Goal: Task Accomplishment & Management: Complete application form

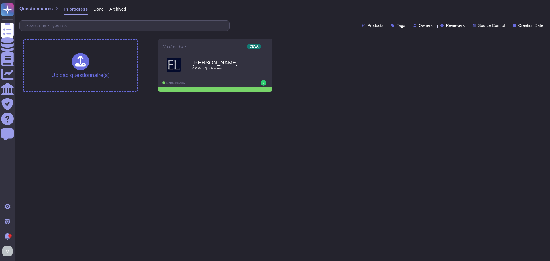
click at [95, 10] on span "Done" at bounding box center [98, 9] width 10 height 4
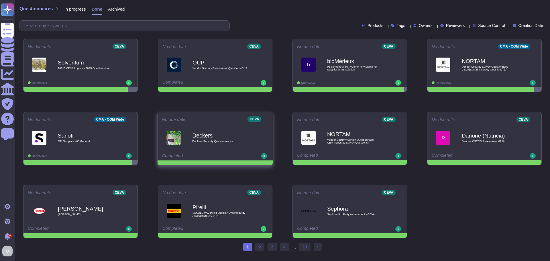
click at [203, 140] on span "Deckers Security Questionnaires" at bounding box center [221, 141] width 58 height 3
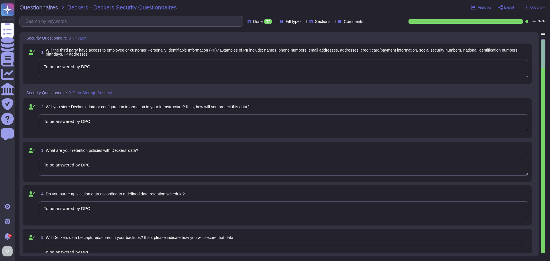
type textarea "To be answered by DPO."
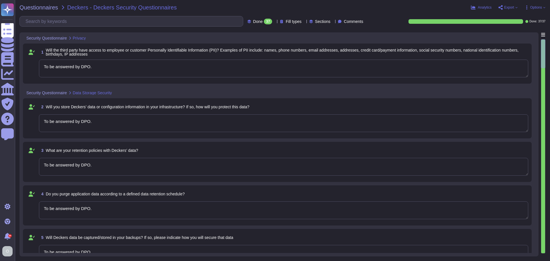
type textarea "To be answered by DPO."
type textarea "To be answered by IT application owner/DPO."
type textarea "To be answered by DPO."
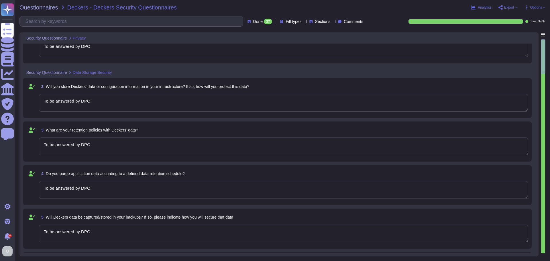
type textarea "Our Group has a full transversal and dedicated security departments with a defi…"
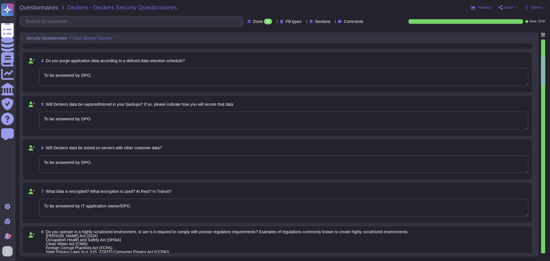
type textarea "Yes"
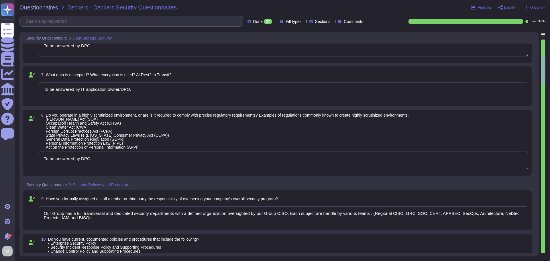
scroll to position [258, 0]
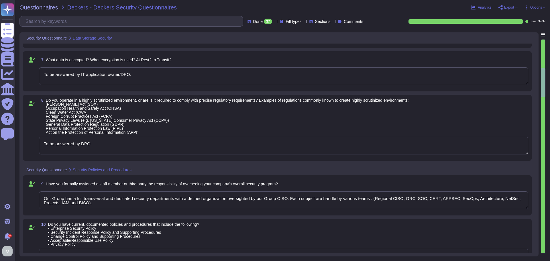
type textarea "Accesses can be provided upon requests and according to the need-to-know and le…"
type textarea "Multi-factor authentication is required to access assets with administration ri…"
type textarea "Accesses can be provided upon requests and according to the need-to-know and le…"
type textarea "Multi-factor authentication is required to access assets with administration ri…"
type textarea "Accesses can be provided upon requests and according to the need-to-know and le…"
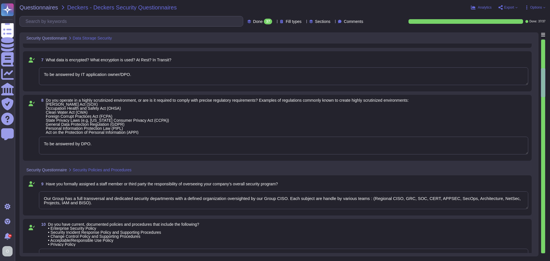
type textarea "Multi-factor authentication is required to access assets with administration ri…"
type textarea "Accesses can be provided upon requests and according to the need-to-know and le…"
type textarea "Multi-factor authentication is required to access assets with administration ri…"
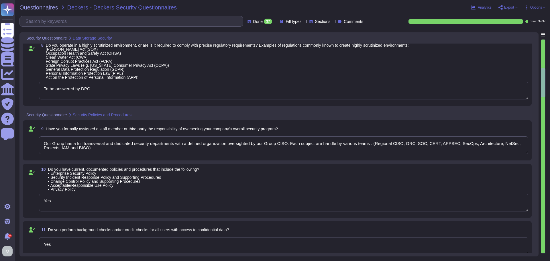
type textarea "Accesses can be provided upon requests and according to the need-to-know and le…"
type textarea "Multi-factor authentication is required to access assets with administration ri…"
type textarea "Accesses can be provided upon requests and according to the need-to-know and le…"
type textarea "Multi-factor authentication is required to access assets with administration ri…"
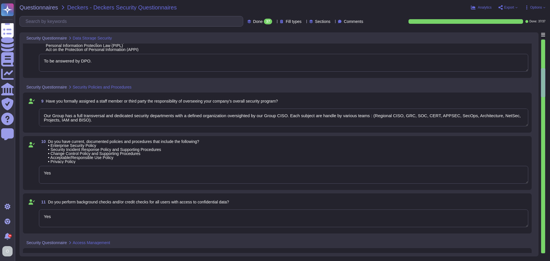
type textarea "Accesses can be provided upon requests and according to the need-to-know and le…"
type textarea "Multi-factor authentication is required to access assets with administration ri…"
type textarea "Accesses can be provided upon requests and according to the need-to-know and le…"
type textarea "Multi-factor authentication is required to access assets with administration ri…"
type textarea "Accesses can be provided upon requests and according to the need-to-know and le…"
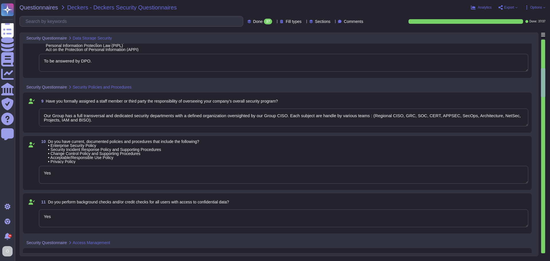
type textarea "Multi-factor authentication is required to access assets with administration ri…"
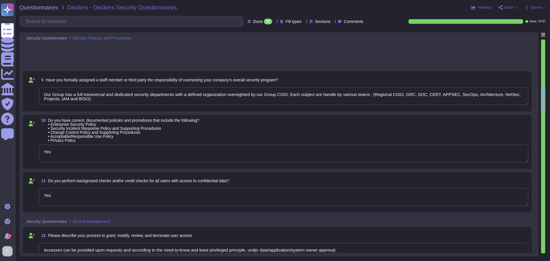
type textarea "Accesses can be provided upon requests and according to the need-to-know and le…"
type textarea "Multi-factor authentication is required to access assets with administration ri…"
type textarea "Accesses can be provided upon requests and according to the need-to-know and le…"
type textarea "Multi-factor authentication is required to access assets with administration ri…"
type textarea "Accesses can be provided upon requests and according to the need-to-know and le…"
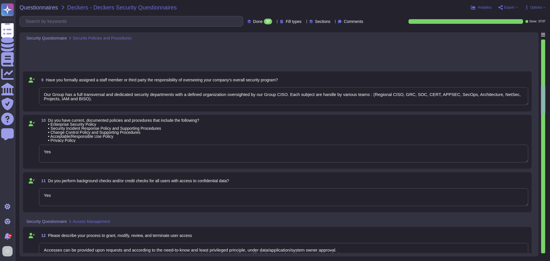
type textarea "Multi-factor authentication is required to access assets with administration ri…"
type textarea "Accesses can be provided upon requests and according to the need-to-know and le…"
type textarea "Multi-factor authentication is required to access assets with administration ri…"
type textarea "Yes"
type textarea "To be answered by the IT application owner."
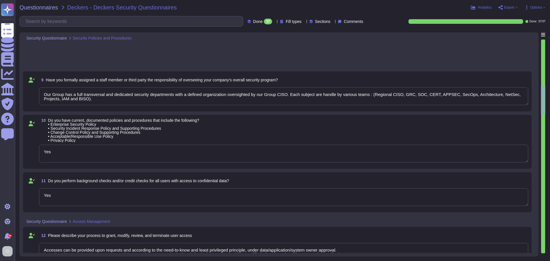
type textarea "To be answered by the business/IT application owner."
type textarea "Accesses can be provided upon requests and according to the need-to-know and le…"
type textarea "Multi-factor authentication is required to access assets with administration ri…"
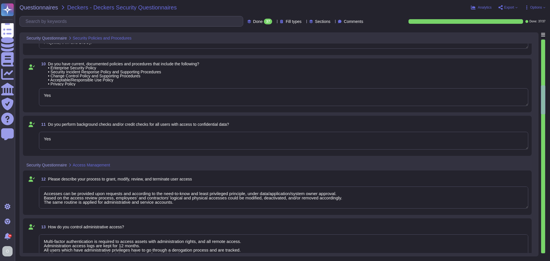
type textarea "Accesses can be provided upon requests and according to the need-to-know and le…"
type textarea "Multi-factor authentication is required to access assets with administration ri…"
type textarea "Accesses can be provided upon requests and according to the need-to-know and le…"
type textarea "Multi-factor authentication is required to access assets with administration ri…"
type textarea "Accesses can be provided upon requests and according to the need-to-know and le…"
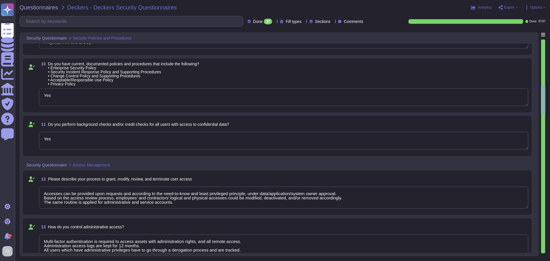
type textarea "Multi-factor authentication is required to access assets with administration ri…"
type textarea "Accesses can be provided upon requests and according to the need-to-know and le…"
type textarea "Multi-factor authentication is required to access assets with administration ri…"
type textarea "Accesses can be provided upon requests and according to the need-to-know and le…"
type textarea "Multi-factor authentication is required to access assets with administration ri…"
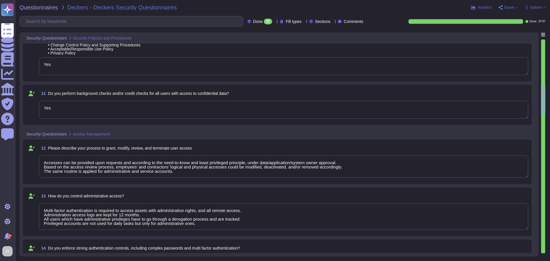
type textarea "Accesses can be provided upon requests and according to the need-to-know and le…"
type textarea "Multi-factor authentication is required to access assets with administration ri…"
type textarea "Accesses can be provided upon requests and according to the need-to-know and le…"
type textarea "Multi-factor authentication is required to access assets with administration ri…"
type textarea "Accesses can be provided upon requests and according to the need-to-know and le…"
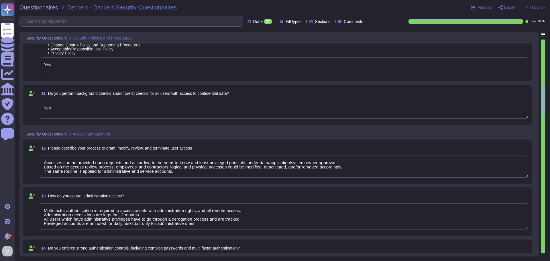
type textarea "Multi-factor authentication is required to access assets with administration ri…"
type textarea "Accesses can be provided upon requests and according to the need-to-know and le…"
type textarea "Multi-factor authentication is required to access assets with administration ri…"
type textarea "Accesses can be provided upon requests and according to the need-to-know and le…"
type textarea "Multi-factor authentication is required to access assets with administration ri…"
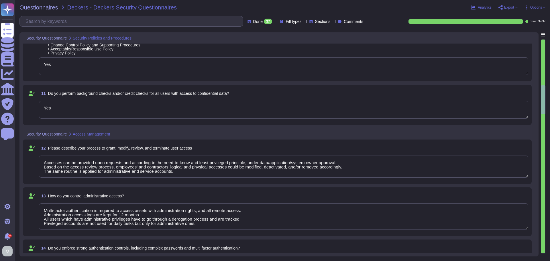
type textarea "Accesses can be provided upon requests and according to the need-to-know and le…"
type textarea "Multi-factor authentication is required to access assets with administration ri…"
type textarea "Accesses can be provided upon requests and according to the need-to-know and le…"
type textarea "Multi-factor authentication is required to access assets with administration ri…"
type textarea "Accesses can be provided upon requests and according to the need-to-know and le…"
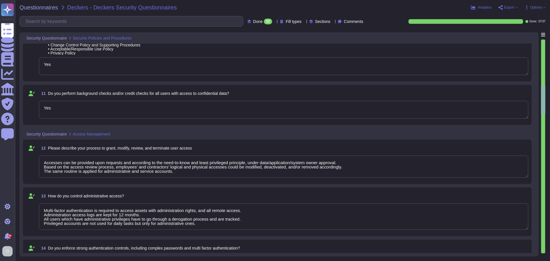
type textarea "Multi-factor authentication is required to access assets with administration ri…"
type textarea "Accesses can be provided upon requests and according to the need-to-know and le…"
type textarea "Multi-factor authentication is required to access assets with administration ri…"
type textarea "Accesses can be provided upon requests and according to the need-to-know and le…"
type textarea "Multi-factor authentication is required to access assets with administration ri…"
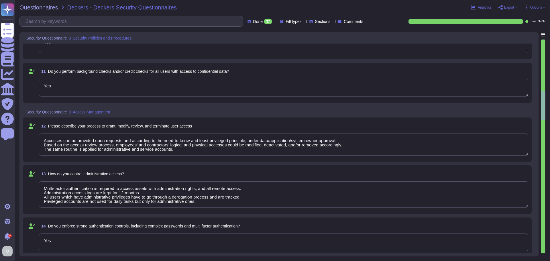
type textarea "Accesses can be provided upon requests and according to the need-to-know and le…"
type textarea "Multi-factor authentication is required to access assets with administration ri…"
type textarea "To be answered by application owner."
type textarea "Access requests include: • Role and access level of the user, • Environment and…"
type textarea "Accesses can be provided upon requests and according to the need-to-know and le…"
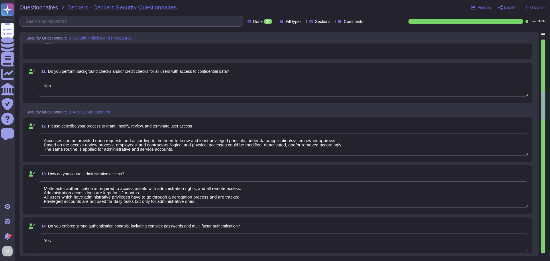
type textarea "Multi-factor authentication is required to access assets with administration ri…"
type textarea "Accesses can be provided upon requests and according to the need-to-know and le…"
type textarea "Multi-factor authentication is required to access assets with administration ri…"
type textarea "Access requests include: • Role and access level of the user, • Environment and…"
type textarea "Accesses can be provided upon requests and according to the need-to-know and le…"
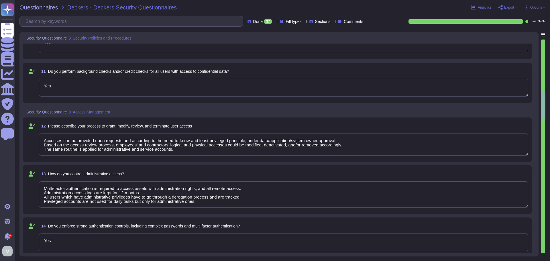
type textarea "Multi-factor authentication is required to access assets with administration ri…"
type textarea "Access requests include: • Role and access level of the user, • Environment and…"
type textarea "Accesses can be provided upon requests and according to the need-to-know and le…"
type textarea "Multi-factor authentication is required to access assets with administration ri…"
type textarea "Access requests include: • Role and access level of the user, • Environment and…"
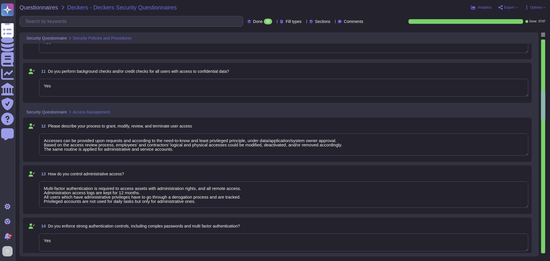
type textarea "Accesses can be provided upon requests and according to the need-to-know and le…"
type textarea "Multi-factor authentication is required to access assets with administration ri…"
type textarea "Access requests include: • Role and access level of the user, • Environment and…"
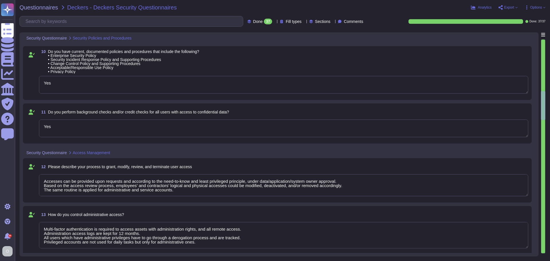
type textarea "Accesses can be provided upon requests and according to the need-to-know and le…"
type textarea "Multi-factor authentication is required to access assets with administration ri…"
type textarea "Access requests include: • Role and access level of the user, • Environment and…"
type textarea "Accesses can be provided upon requests and according to the need-to-know and le…"
type textarea "Multi-factor authentication is required to access assets with administration ri…"
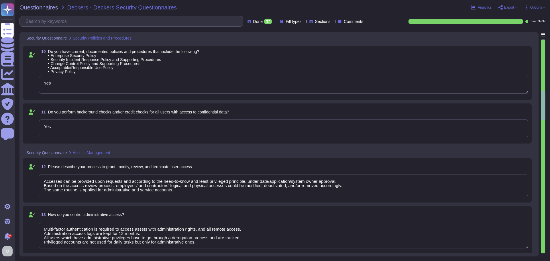
type textarea "Access requests include: • Role and access level of the user, • Environment and…"
type textarea "Accesses can be provided upon requests and according to the need-to-know and le…"
type textarea "Multi-factor authentication is required to access assets with administration ri…"
type textarea "Access requests include: • Role and access level of the user, • Environment and…"
type textarea "Accesses can be provided upon requests and according to the need-to-know and le…"
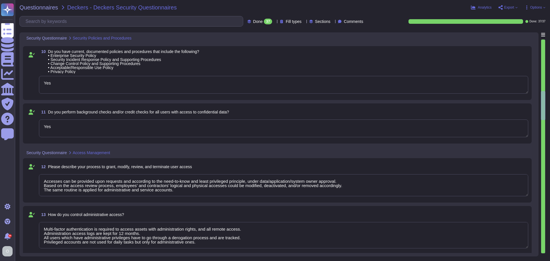
type textarea "Multi-factor authentication is required to access assets with administration ri…"
type textarea "Access requests include: • Role and access level of the user, • Environment and…"
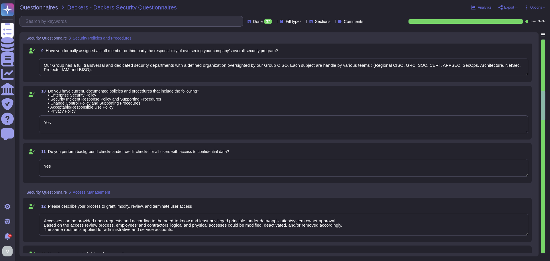
type textarea "Accesses can be provided upon requests and according to the need-to-know and le…"
type textarea "Multi-factor authentication is required to access assets with administration ri…"
type textarea "Accesses can be provided upon requests and according to the need-to-know and le…"
type textarea "Multi-factor authentication is required to access assets with administration ri…"
type textarea "Accesses can be provided upon requests and according to the need-to-know and le…"
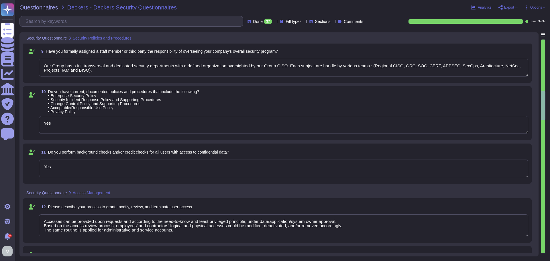
type textarea "Multi-factor authentication is required to access assets with administration ri…"
type textarea "Accesses can be provided upon requests and according to the need-to-know and le…"
type textarea "Multi-factor authentication is required to access assets with administration ri…"
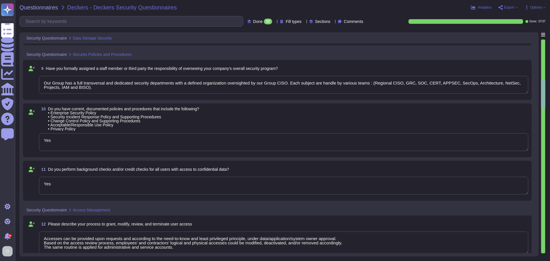
type textarea "Accesses can be provided upon requests and according to the need-to-know and le…"
type textarea "Multi-factor authentication is required to access assets with administration ri…"
type textarea "Accesses can be provided upon requests and according to the need-to-know and le…"
type textarea "Multi-factor authentication is required to access assets with administration ri…"
type textarea "To be answered by DPO."
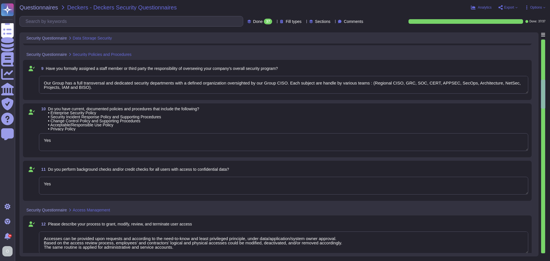
type textarea "To be answered by DPO."
type textarea "To be answered by IT application owner/DPO."
type textarea "To be answered by DPO."
type textarea "Accesses can be provided upon requests and according to the need-to-know and le…"
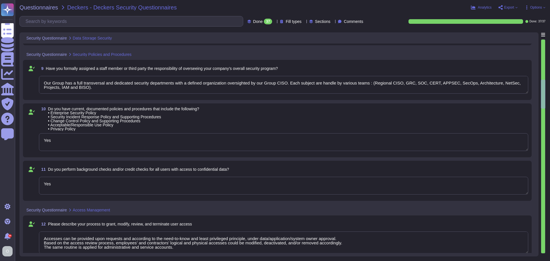
type textarea "Multi-factor authentication is required to access assets with administration ri…"
type textarea "Accesses can be provided upon requests and according to the need-to-know and le…"
type textarea "Multi-factor authentication is required to access assets with administration ri…"
type textarea "Accesses can be provided upon requests and according to the need-to-know and le…"
type textarea "Multi-factor authentication is required to access assets with administration ri…"
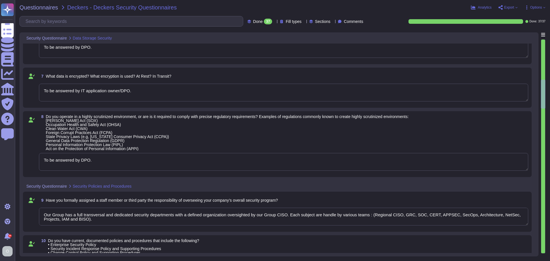
type textarea "Accesses can be provided upon requests and according to the need-to-know and le…"
type textarea "Multi-factor authentication is required to access assets with administration ri…"
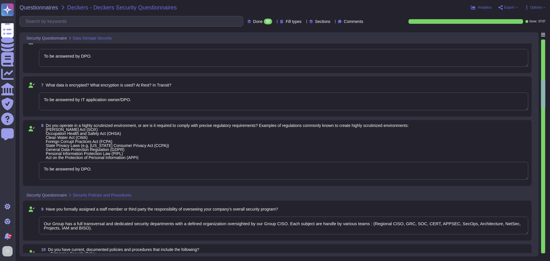
type textarea "Accesses can be provided upon requests and according to the need-to-know and le…"
type textarea "Multi-factor authentication is required to access assets with administration ri…"
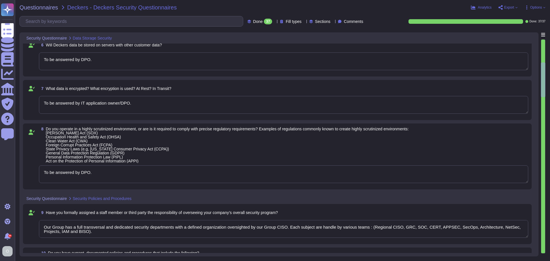
type textarea "Accesses can be provided upon requests and according to the need-to-know and le…"
type textarea "Multi-factor authentication is required to access assets with administration ri…"
type textarea "To be answered by DPO."
type textarea "Accesses can be provided upon requests and according to the need-to-know and le…"
type textarea "Multi-factor authentication is required to access assets with administration ri…"
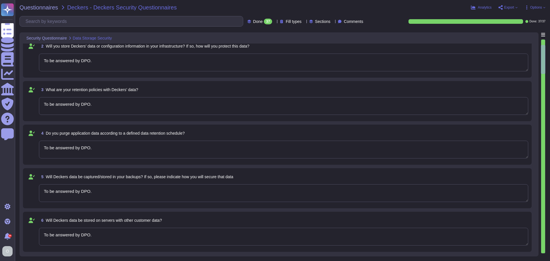
type textarea "To be answered by DPO."
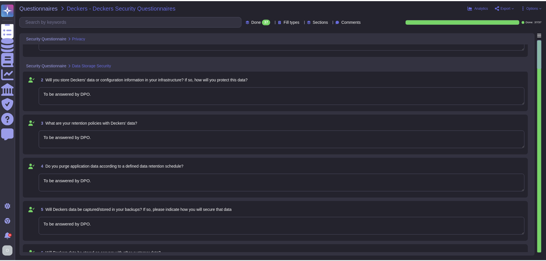
scroll to position [0, 0]
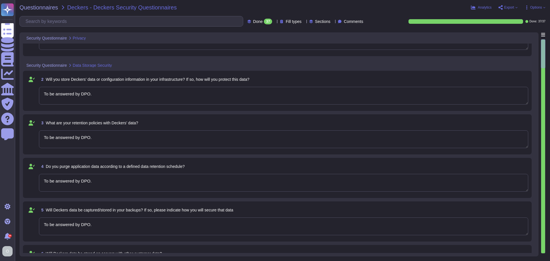
type textarea "To be answered by DPO."
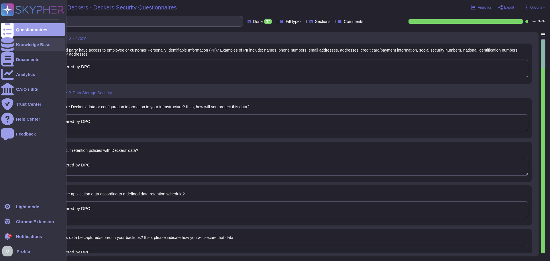
click at [29, 46] on div "Knowledge Base" at bounding box center [33, 44] width 34 height 4
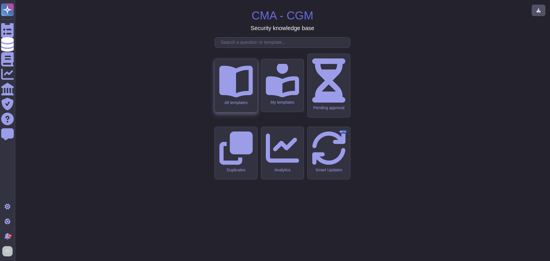
click at [239, 97] on icon at bounding box center [236, 81] width 34 height 34
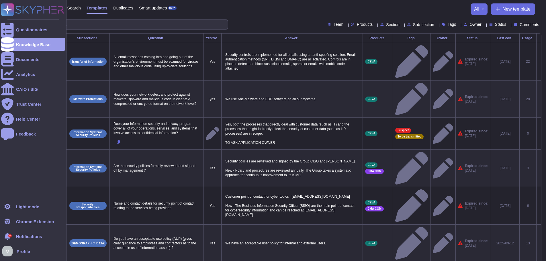
click at [9, 235] on div "9+" at bounding box center [9, 235] width 3 height 3
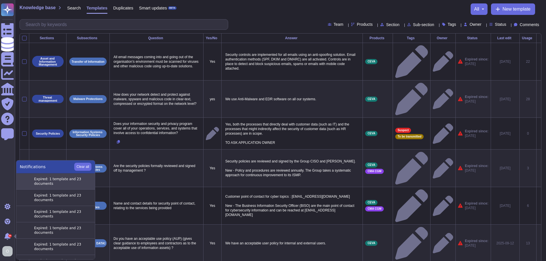
click at [60, 178] on div "Expired: 1 template and 23 documents" at bounding box center [62, 181] width 57 height 9
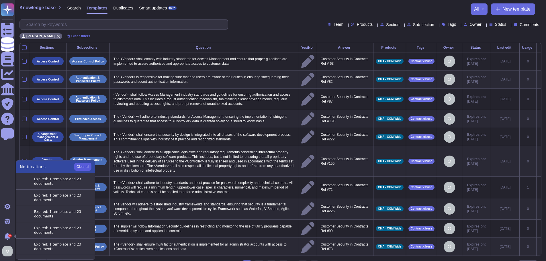
click at [80, 166] on button "Clear all" at bounding box center [82, 167] width 17 height 8
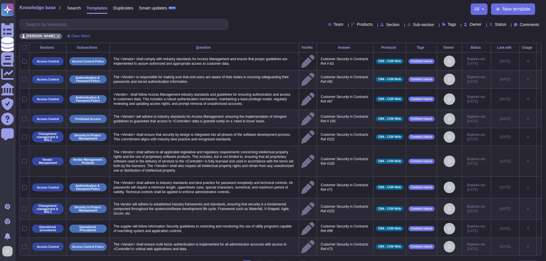
click at [147, 164] on p "The <Vendor> shall adhere to all applicable legislative and regulatory requirem…" at bounding box center [204, 161] width 184 height 26
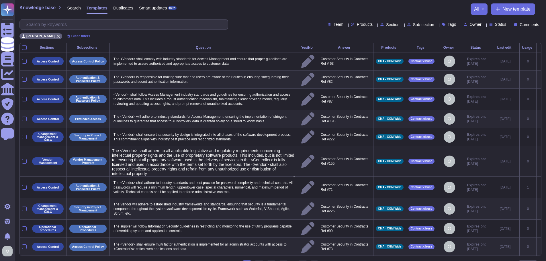
type textarea "The <Vendor> shall adhere to all applicable legislative and regulatory requirem…"
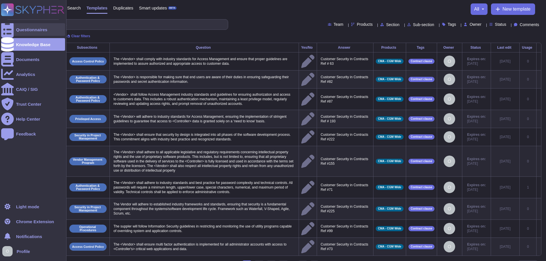
click at [25, 26] on div "Questionnaires" at bounding box center [33, 29] width 64 height 13
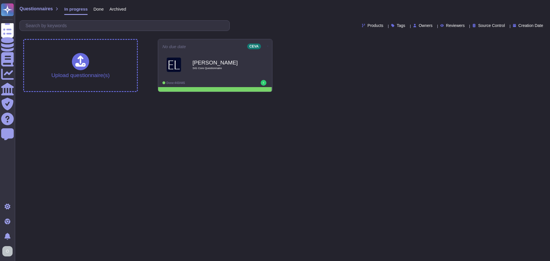
click at [96, 10] on span "Done" at bounding box center [98, 9] width 10 height 4
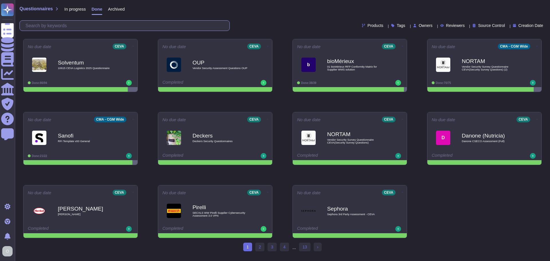
click at [111, 25] on input "text" at bounding box center [126, 26] width 207 height 10
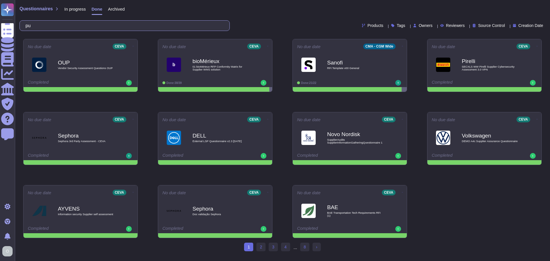
type input "p"
